Goal: Check status: Check status

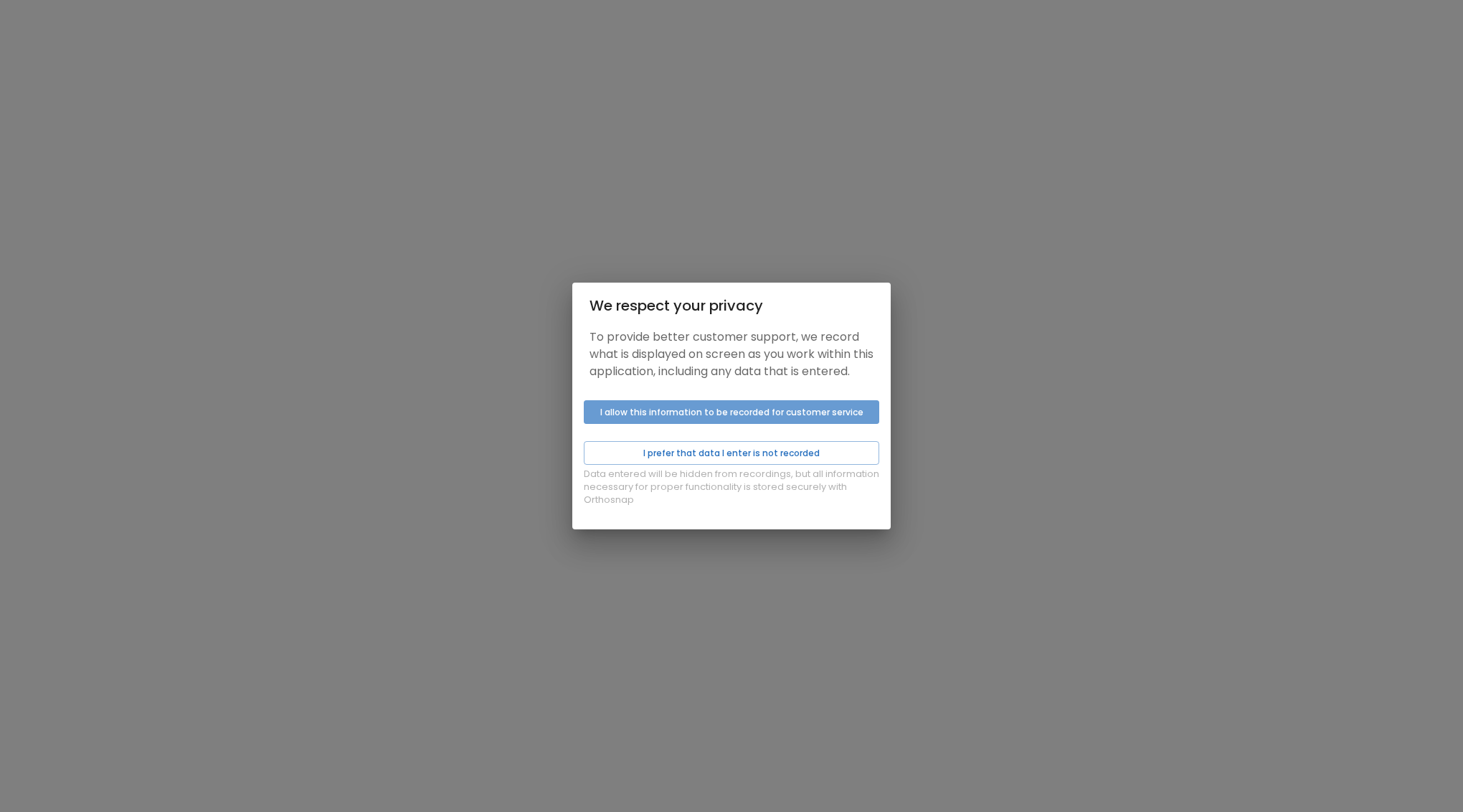
click at [703, 424] on button "I allow this information to be recorded for customer service" at bounding box center [732, 412] width 296 height 23
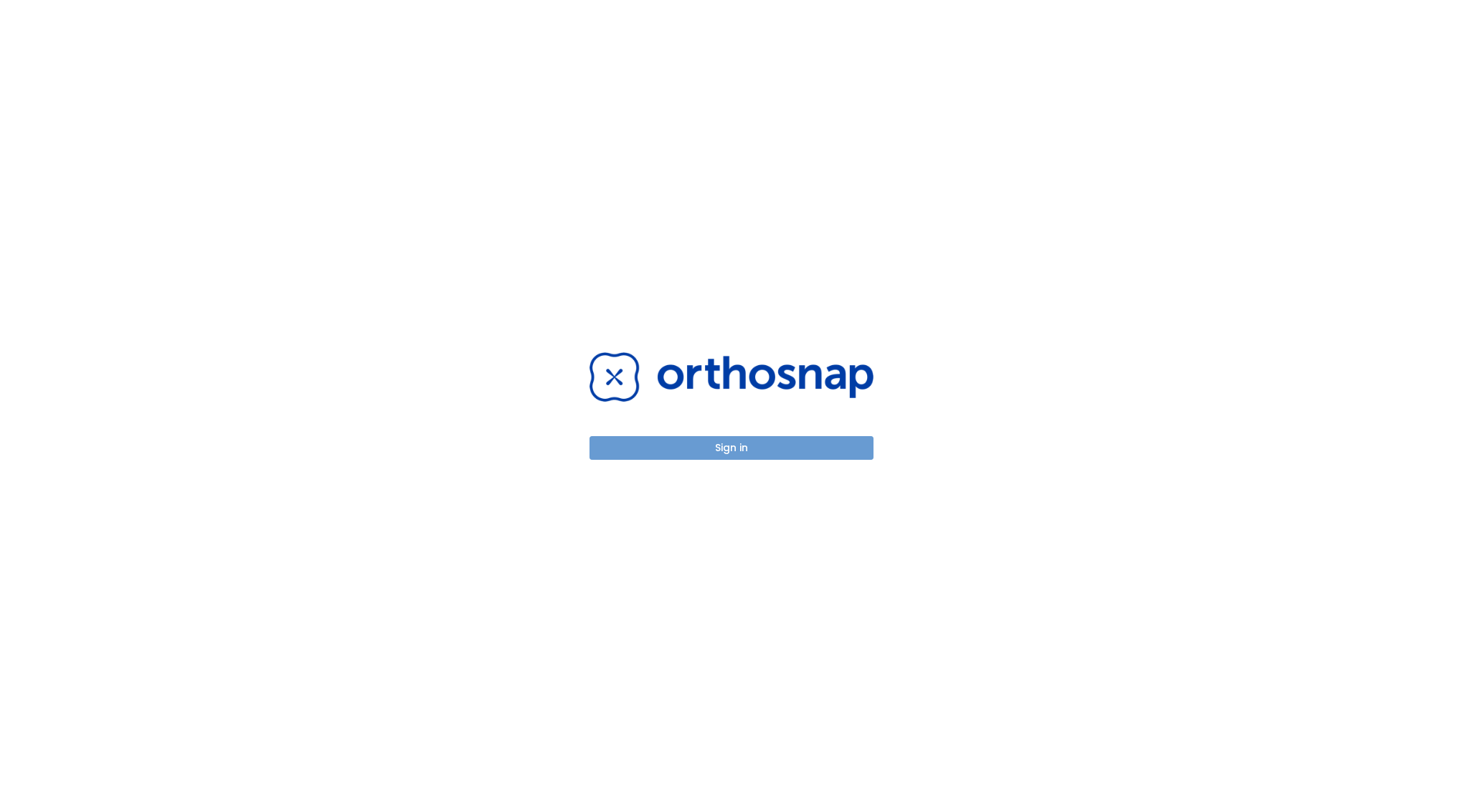
click at [732, 448] on button "Sign in" at bounding box center [732, 447] width 284 height 23
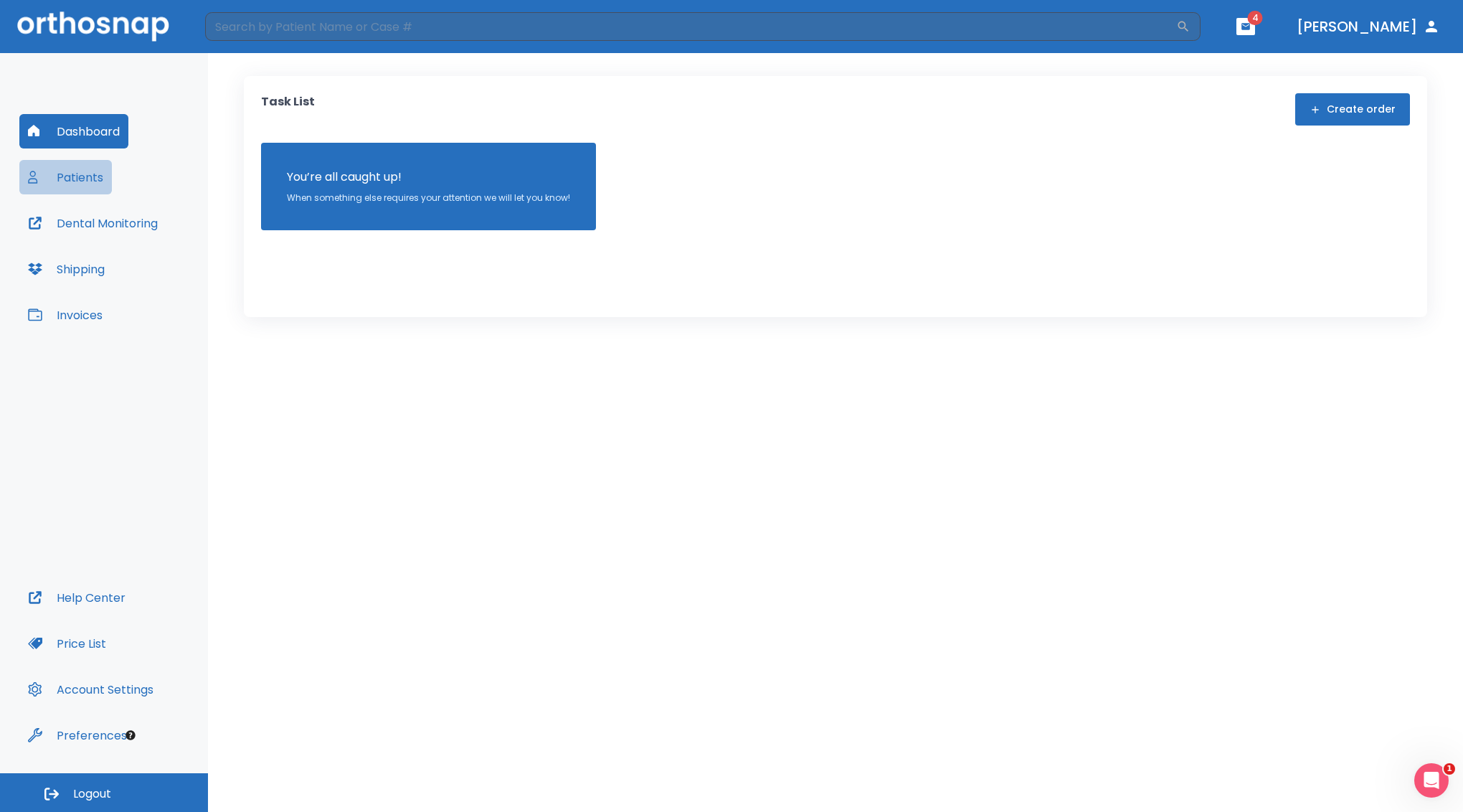
click at [68, 178] on button "Patients" at bounding box center [66, 177] width 93 height 34
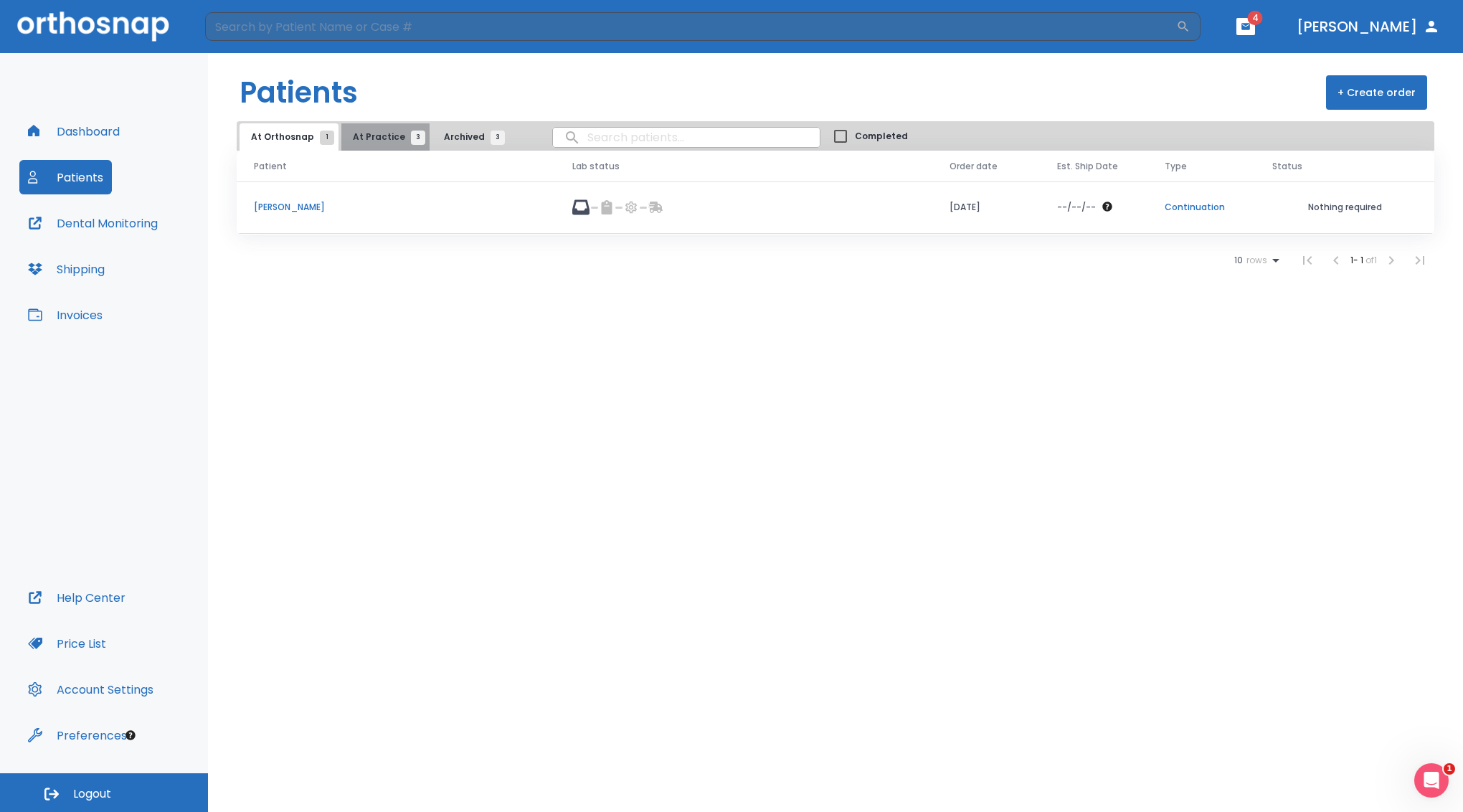
click at [387, 139] on span "At Practice 3" at bounding box center [386, 137] width 65 height 13
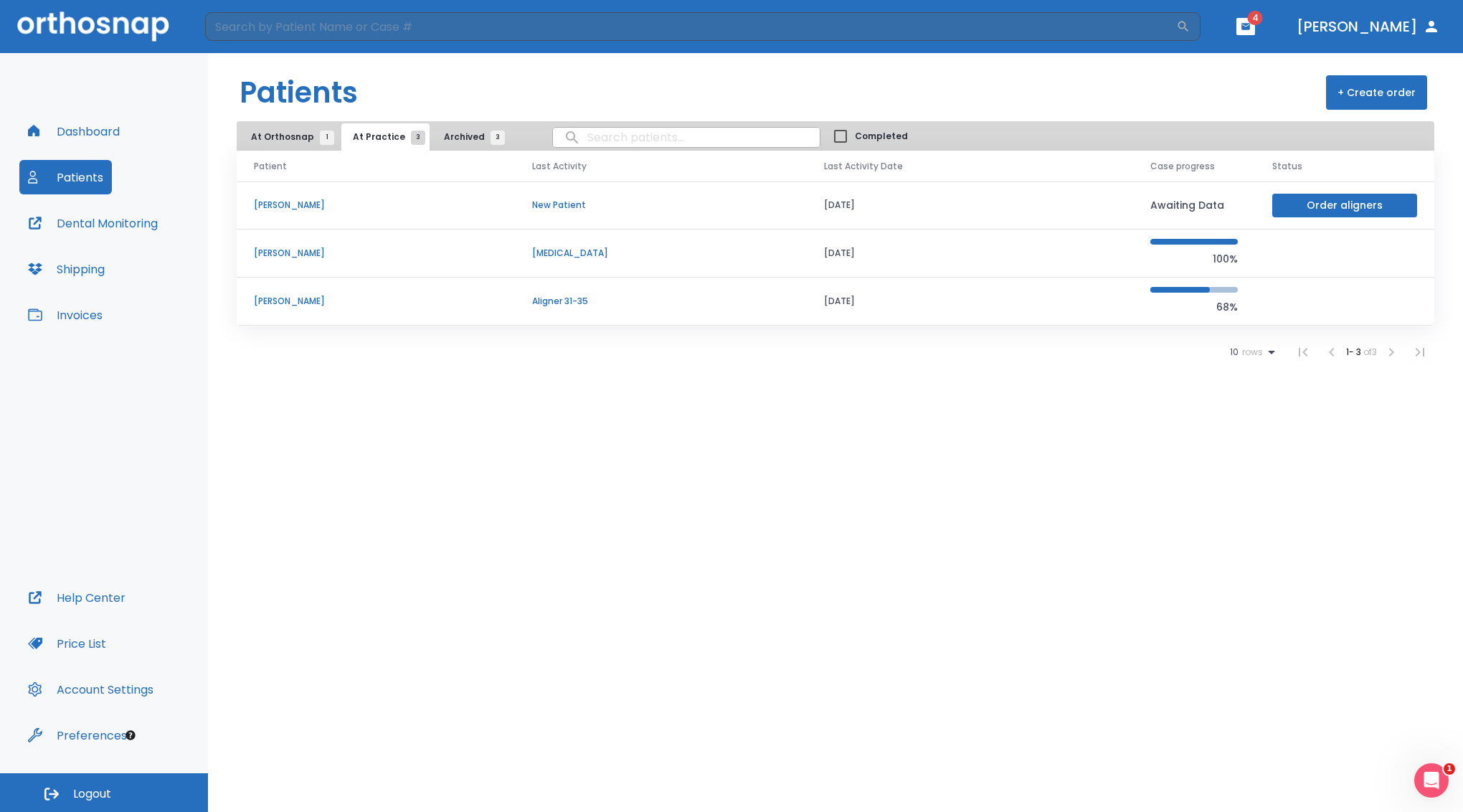
click at [295, 304] on p "[PERSON_NAME]" at bounding box center [376, 301] width 244 height 13
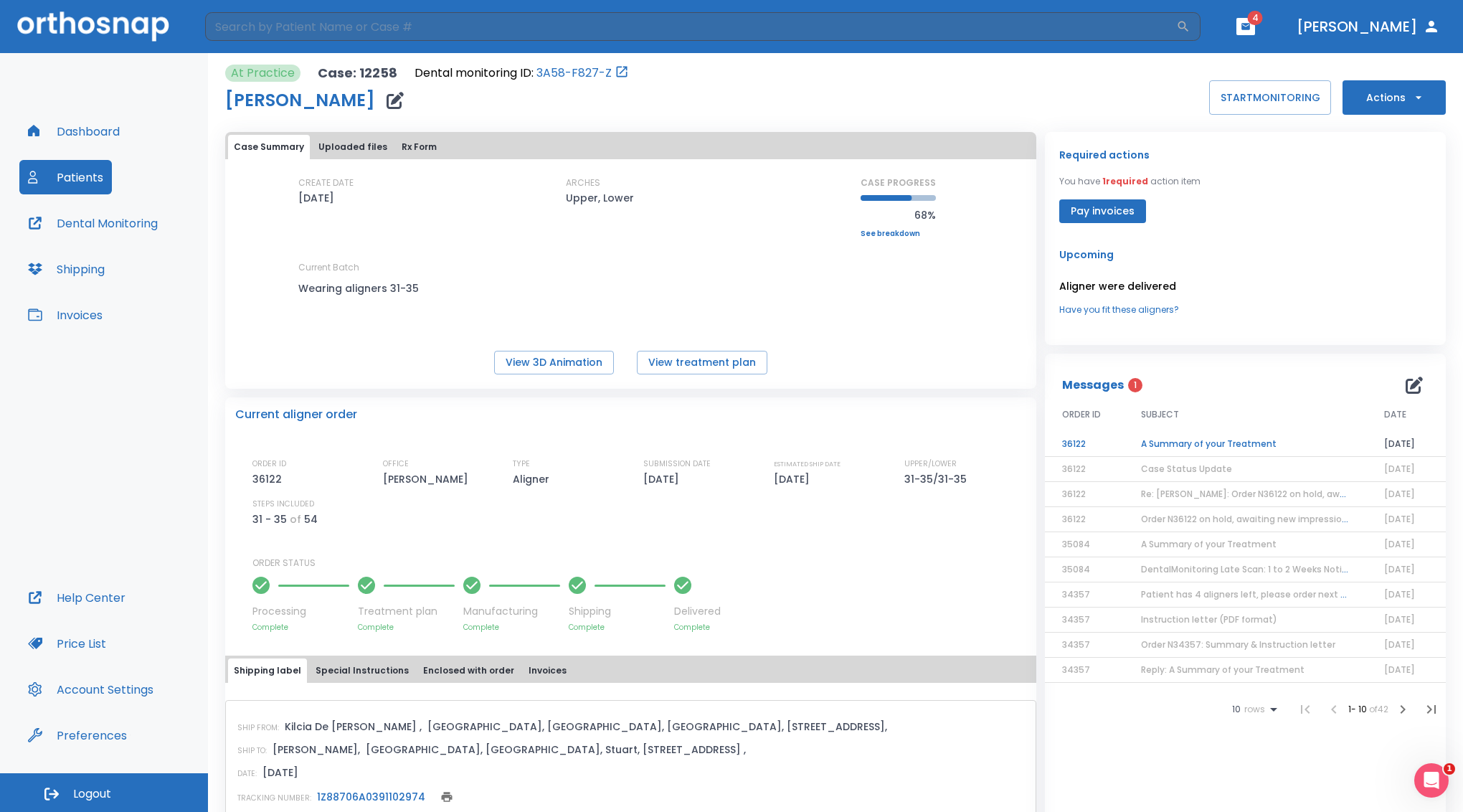
click at [1224, 451] on td "A Summary of your Treatment" at bounding box center [1246, 444] width 244 height 25
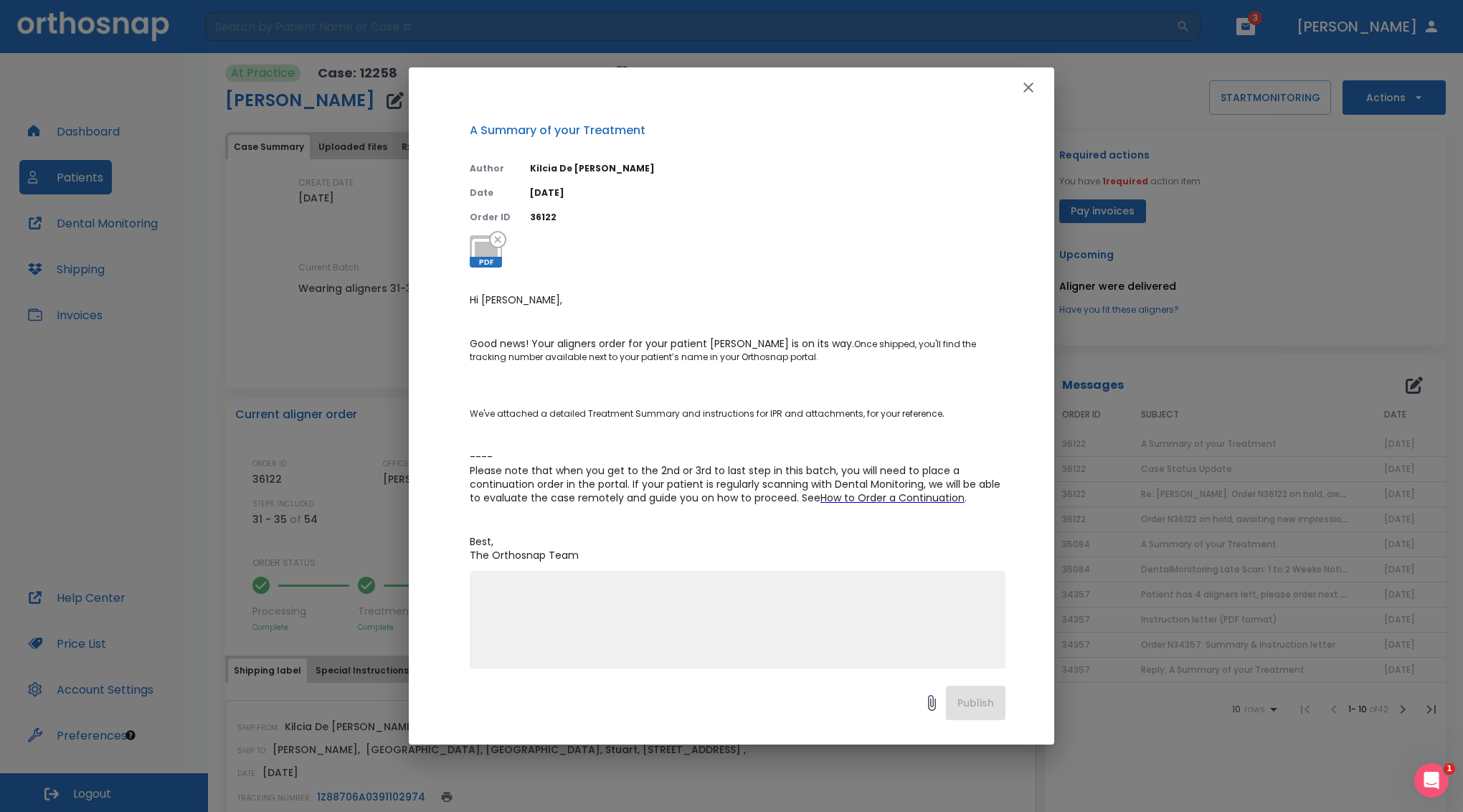
click at [492, 589] on div "x" at bounding box center [737, 629] width 535 height 117
click at [1030, 87] on icon "button" at bounding box center [1028, 87] width 18 height 18
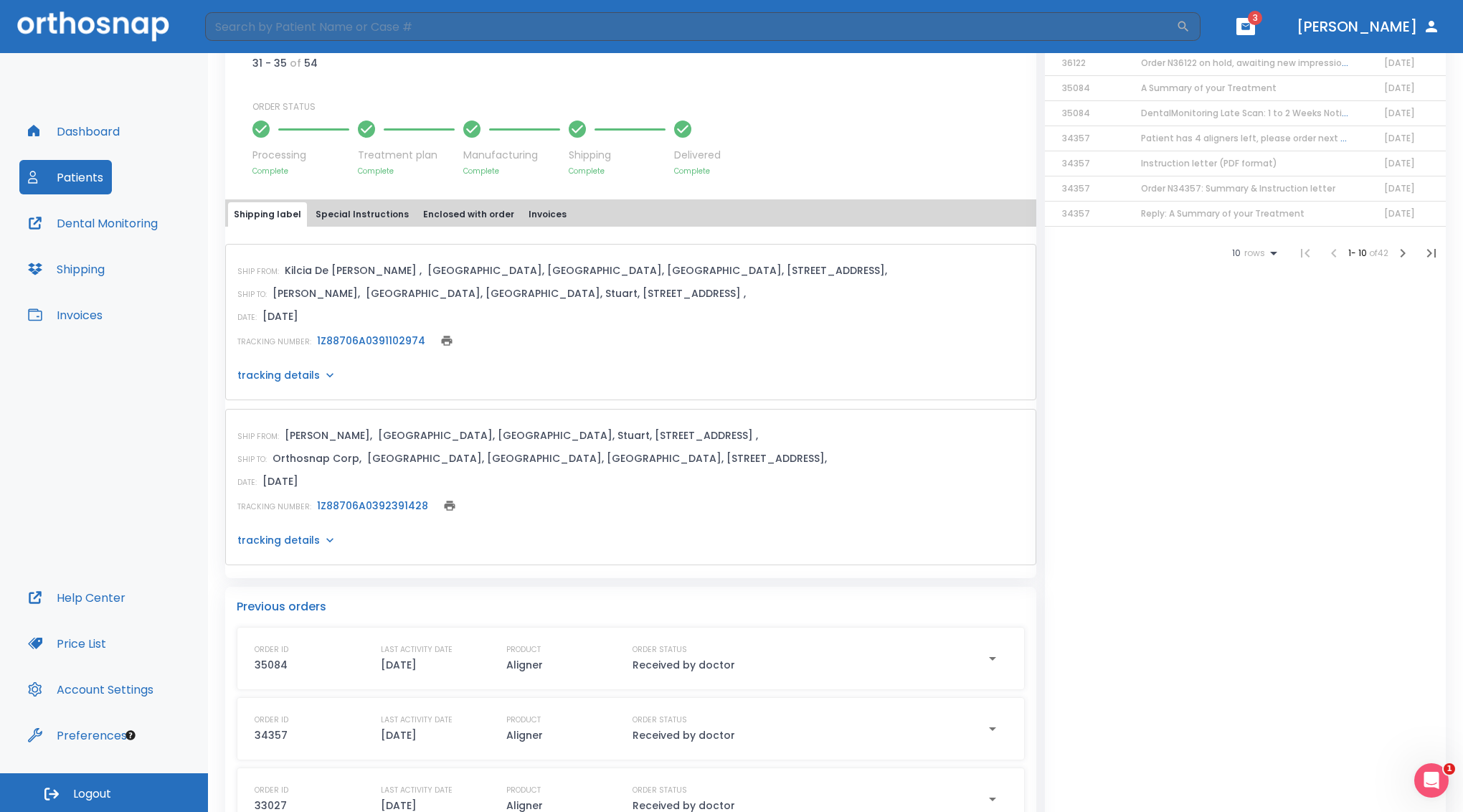
scroll to position [430, 0]
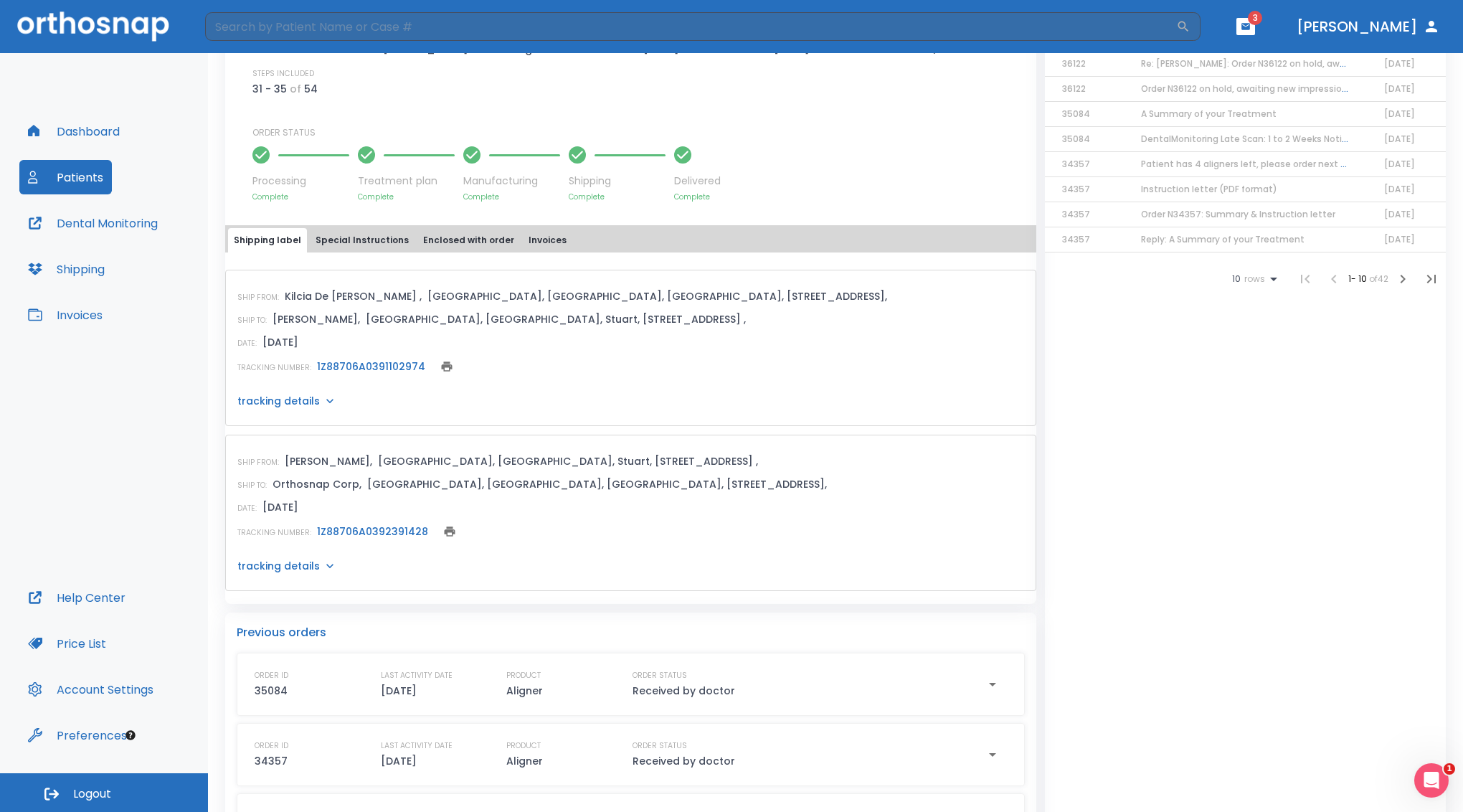
click at [347, 253] on button "Special Instructions" at bounding box center [362, 240] width 105 height 24
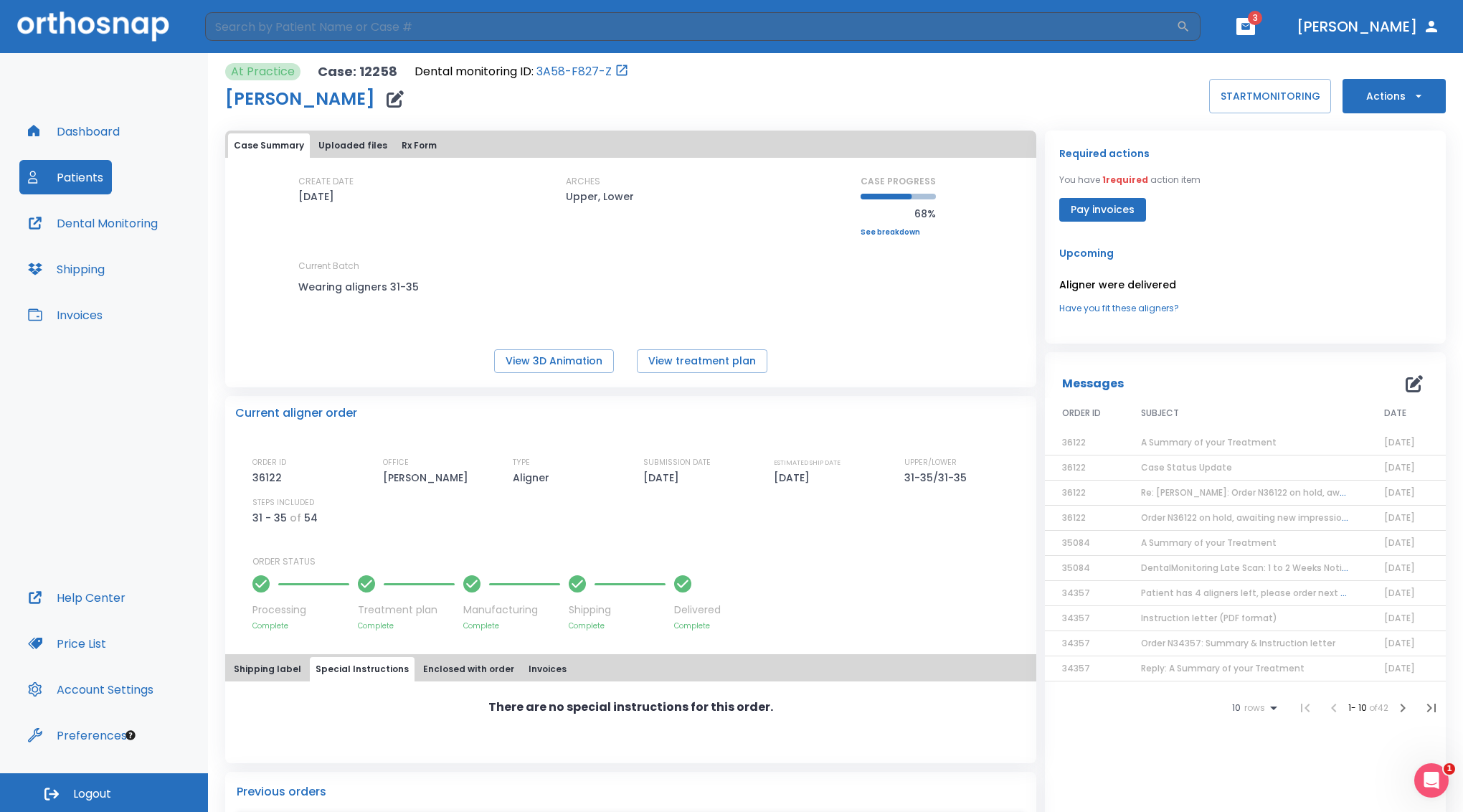
scroll to position [0, 0]
click at [586, 374] on button "View 3D Animation" at bounding box center [554, 361] width 120 height 23
